Goal: Transaction & Acquisition: Purchase product/service

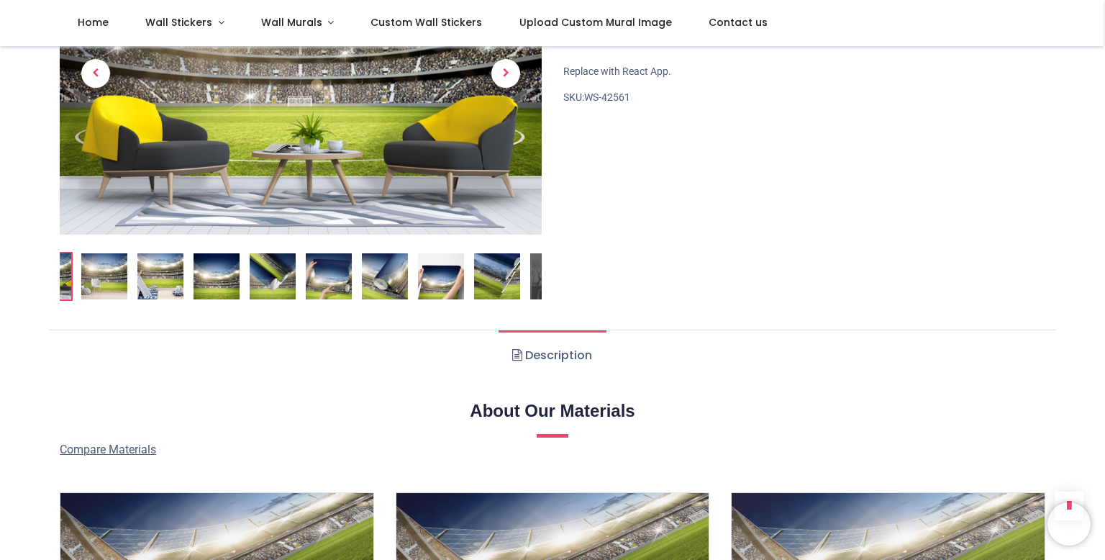
scroll to position [633, 0]
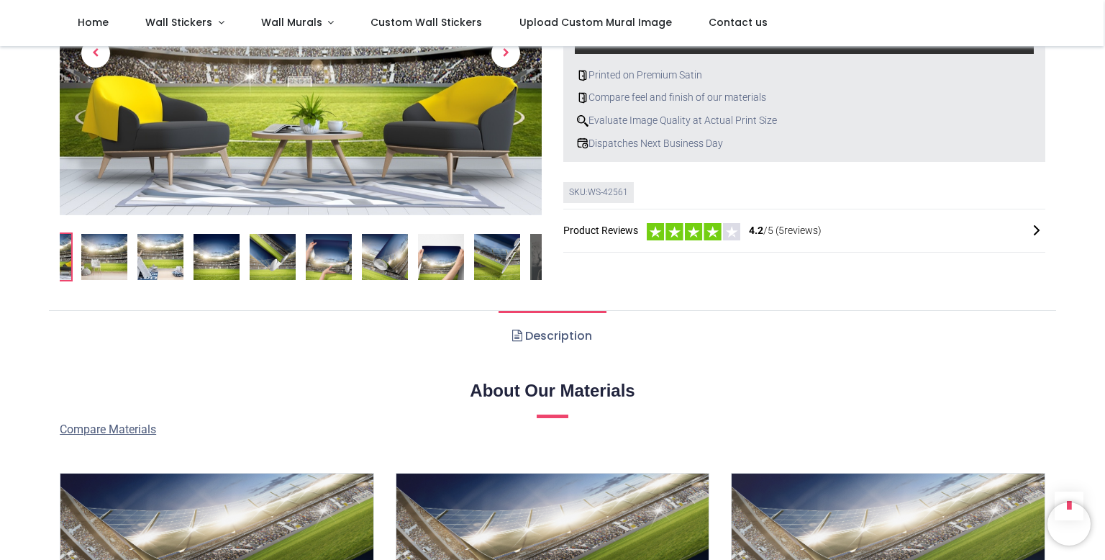
scroll to position [1069, 0]
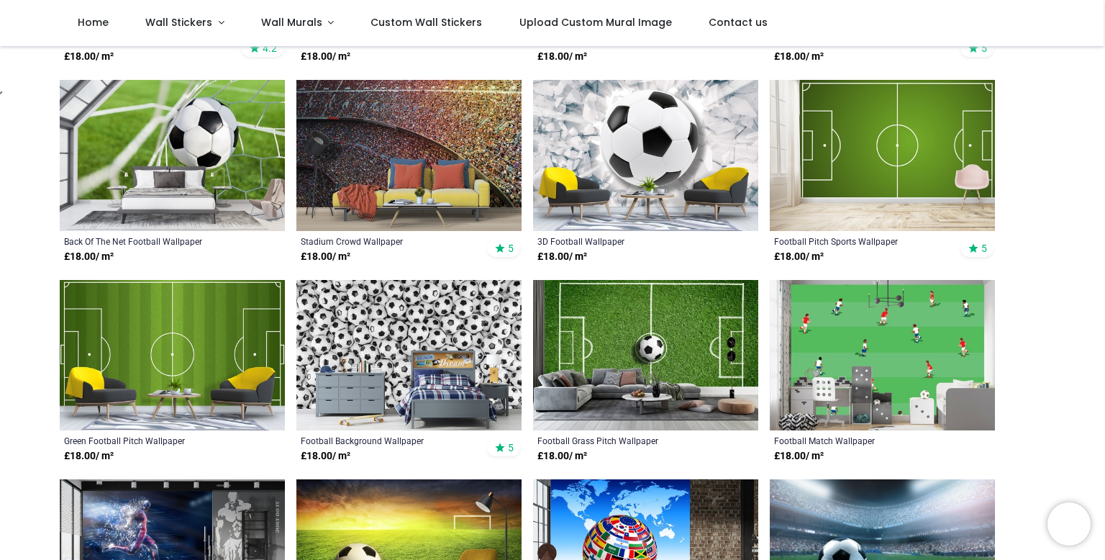
scroll to position [449, 0]
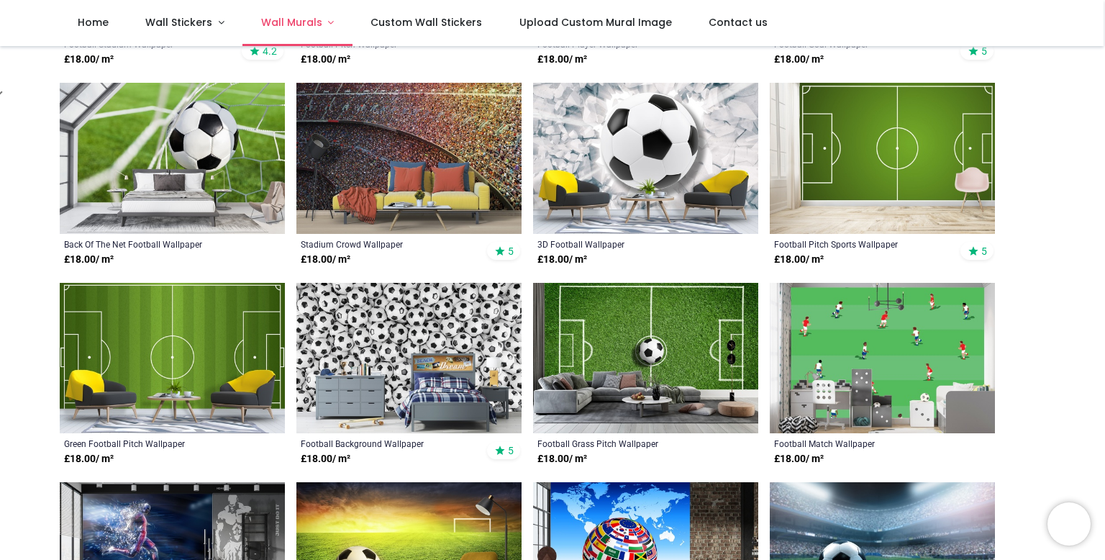
click at [299, 21] on span "Wall Murals" at bounding box center [291, 22] width 61 height 14
